Goal: Navigation & Orientation: Find specific page/section

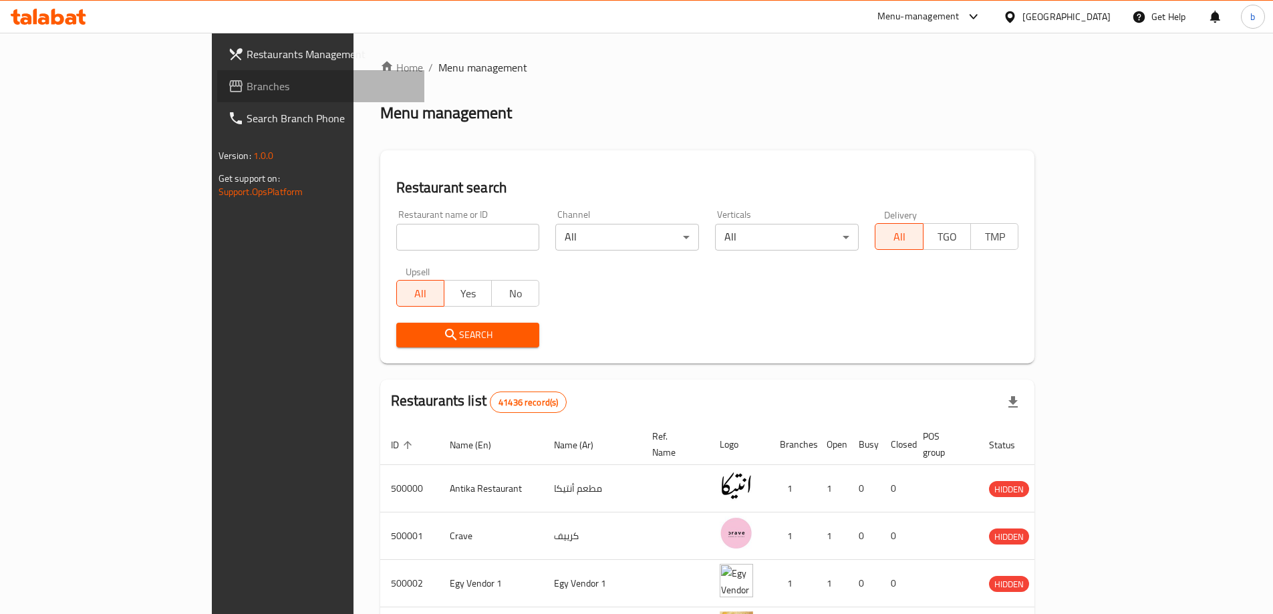
click at [247, 84] on span "Branches" at bounding box center [330, 86] width 167 height 16
click at [217, 43] on link "Restaurants Management" at bounding box center [320, 54] width 207 height 32
click at [217, 75] on link "Branches" at bounding box center [320, 86] width 207 height 32
click at [396, 236] on input "search" at bounding box center [468, 237] width 144 height 27
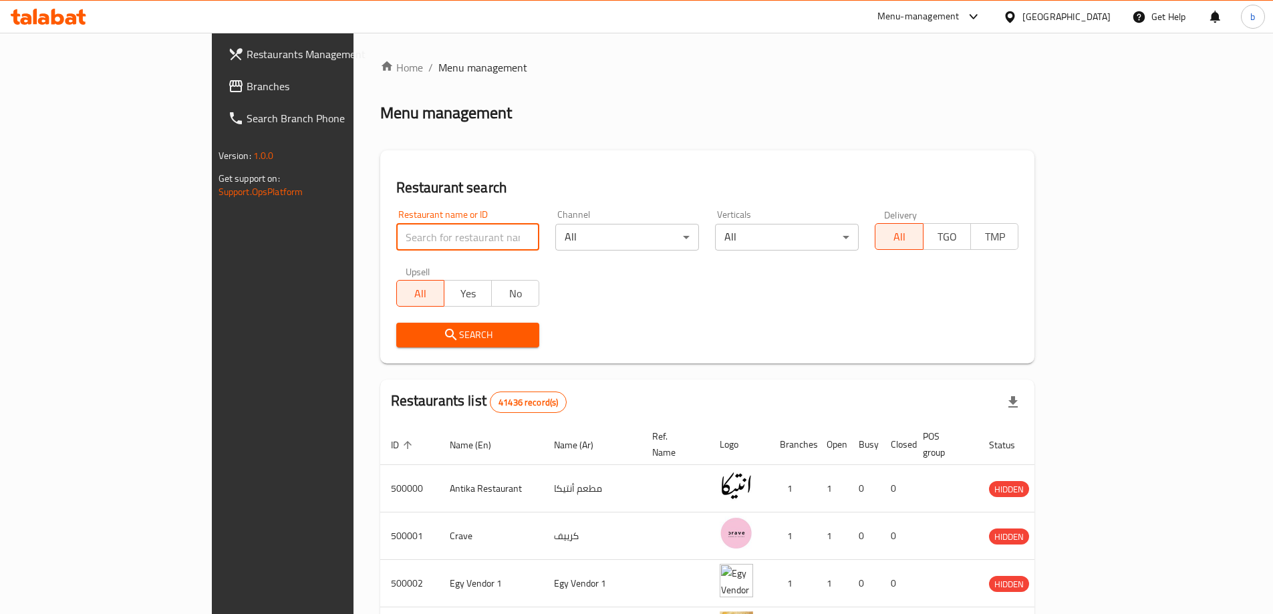
click at [396, 236] on input "search" at bounding box center [468, 237] width 144 height 27
click at [396, 235] on input "search" at bounding box center [468, 237] width 144 height 27
type input "j"
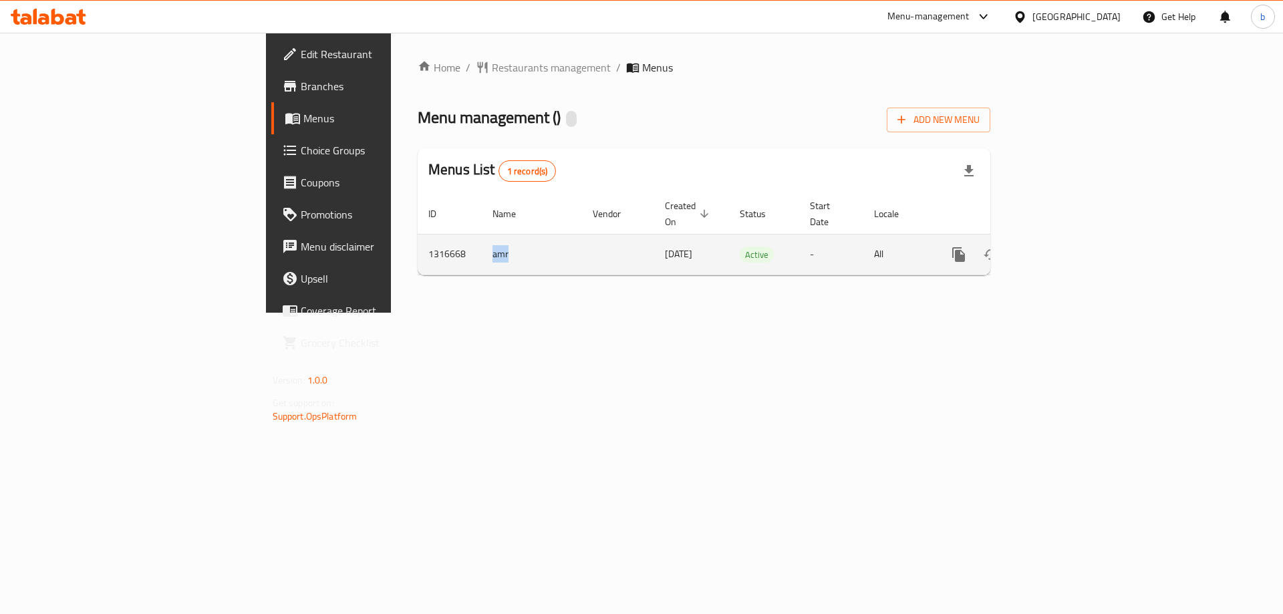
click at [418, 249] on tr "1316668 amr 10/10/2025 Active - All" at bounding box center [750, 254] width 664 height 41
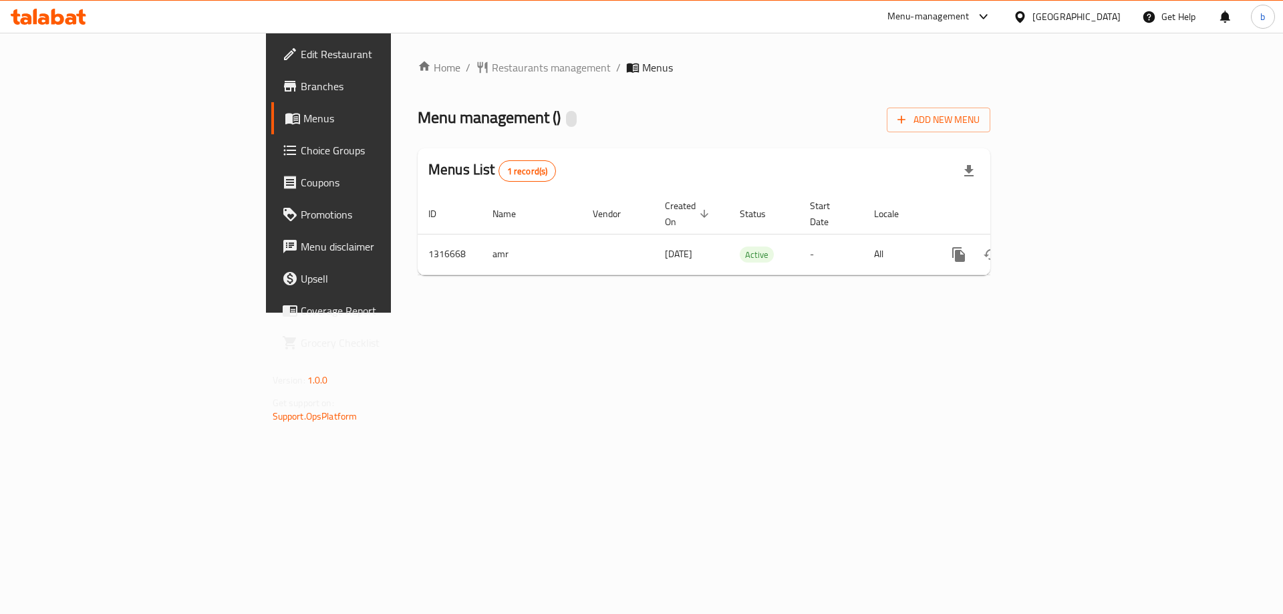
click at [391, 313] on div "Home / Restaurants management / Menus Menu management ( ) Add New Menu Menus Li…" at bounding box center [704, 173] width 626 height 280
click at [301, 92] on span "Branches" at bounding box center [385, 86] width 169 height 16
